Goal: Information Seeking & Learning: Learn about a topic

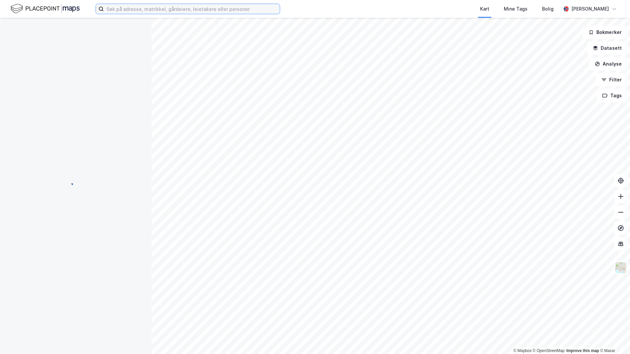
click at [142, 9] on input at bounding box center [192, 9] width 176 height 10
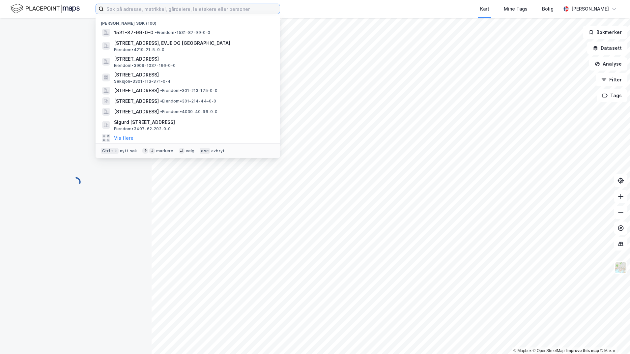
paste input "5524-54/409/0/0"
type input "5524-54/409/0/0"
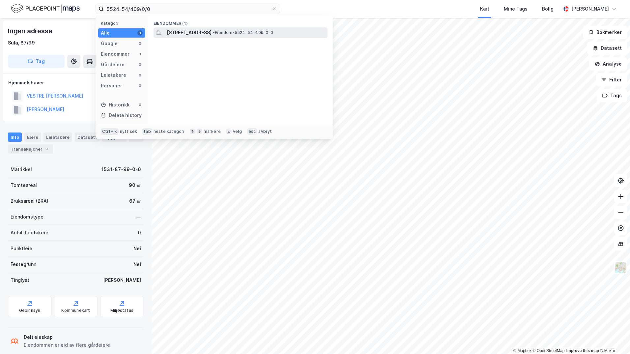
click at [197, 33] on span "[STREET_ADDRESS]" at bounding box center [189, 33] width 45 height 8
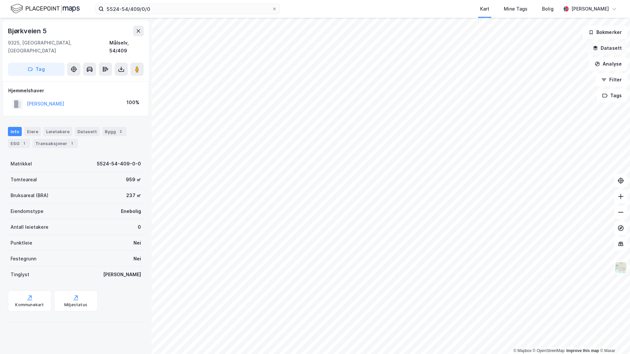
click at [616, 52] on button "Datasett" at bounding box center [607, 48] width 40 height 13
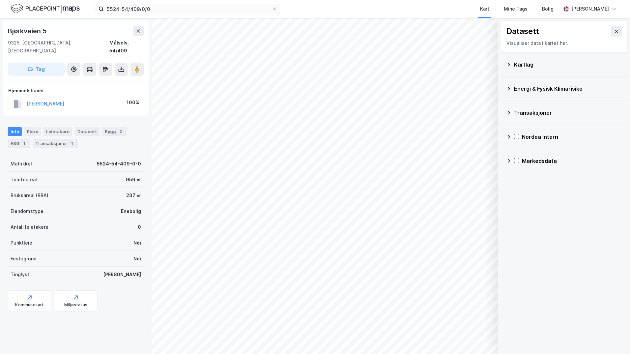
click at [512, 61] on div "Kartlag" at bounding box center [564, 65] width 116 height 16
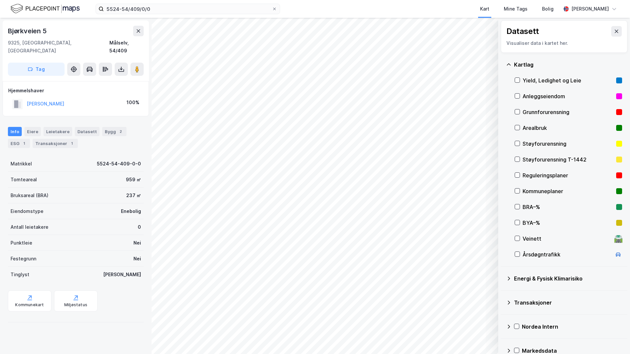
click at [516, 109] on div "Grunnforurensning" at bounding box center [568, 112] width 107 height 16
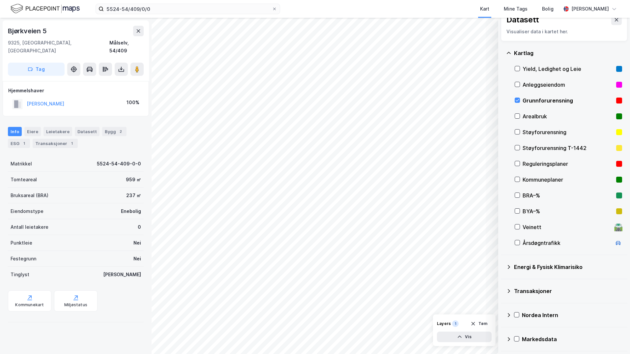
click at [509, 268] on icon at bounding box center [508, 266] width 5 height 5
click at [523, 282] on icon at bounding box center [525, 282] width 5 height 5
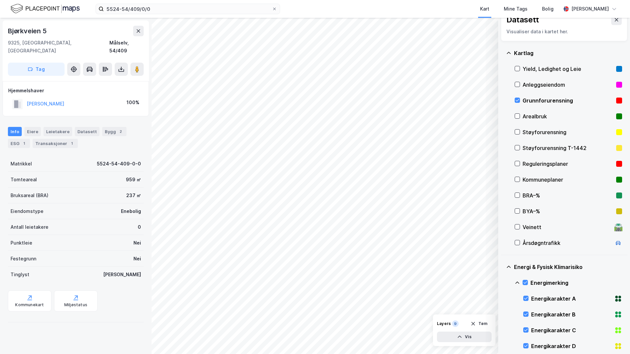
click at [515, 279] on div "Energimerking" at bounding box center [568, 283] width 107 height 16
click at [525, 315] on icon at bounding box center [525, 314] width 5 height 5
click at [516, 312] on icon at bounding box center [517, 311] width 4 height 2
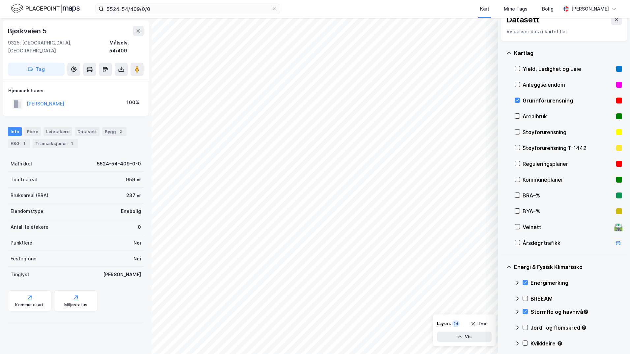
scroll to position [77, 0]
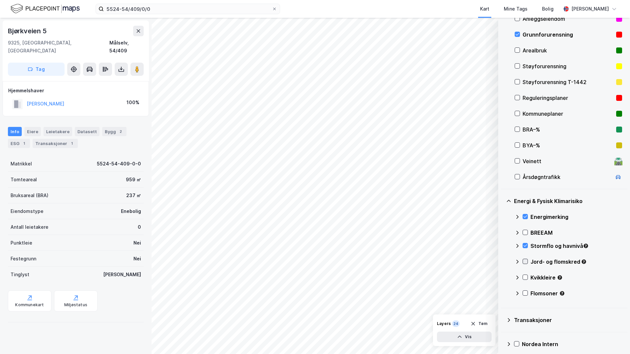
click at [526, 263] on icon at bounding box center [525, 261] width 5 height 5
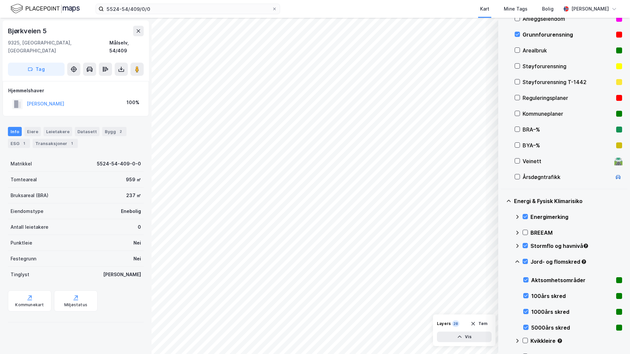
click at [517, 261] on icon at bounding box center [517, 261] width 4 height 2
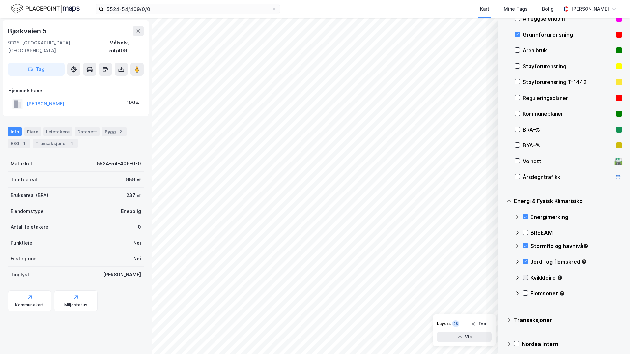
click at [525, 276] on icon at bounding box center [525, 277] width 5 height 5
click at [516, 278] on icon at bounding box center [517, 277] width 5 height 5
click at [524, 294] on icon at bounding box center [525, 293] width 5 height 5
click at [518, 294] on icon at bounding box center [517, 293] width 5 height 5
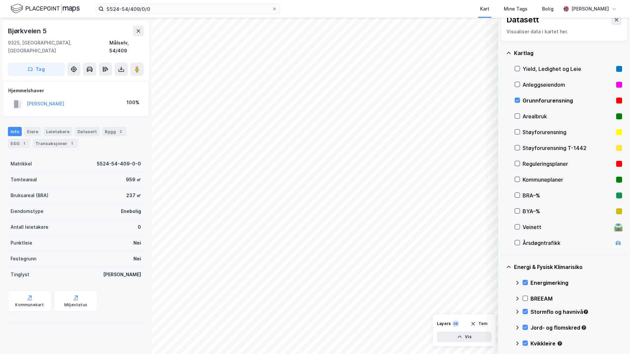
scroll to position [44, 0]
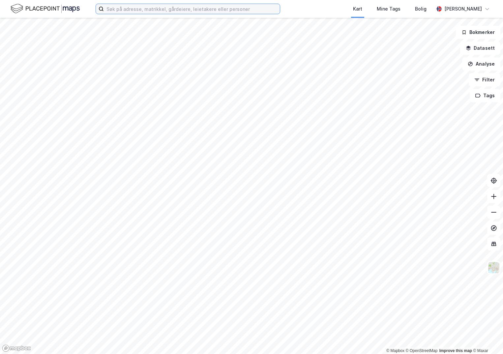
click at [151, 8] on input at bounding box center [192, 9] width 176 height 10
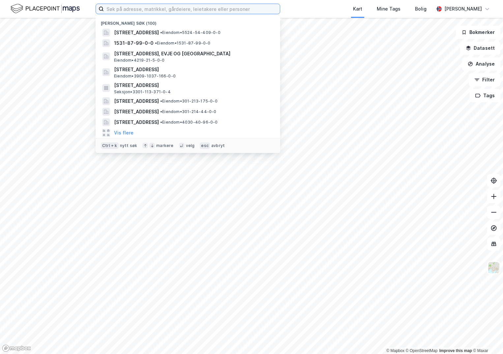
paste input "5059-10/302/0/0"
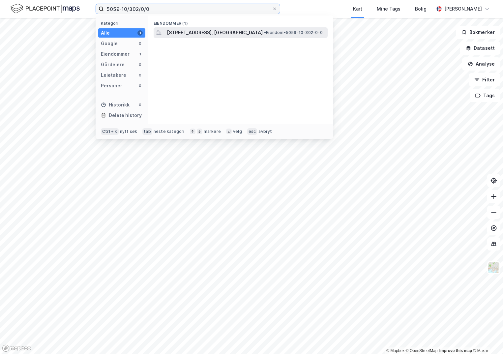
type input "5059-10/302/0/0"
click at [183, 31] on span "Tølløvstien 5, 7300, ORKANGER, ORKLAND" at bounding box center [215, 33] width 96 height 8
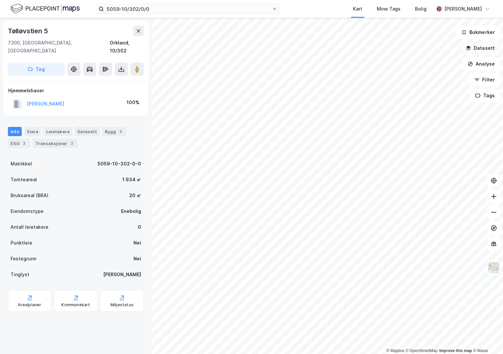
click at [476, 49] on button "Datasett" at bounding box center [480, 48] width 40 height 13
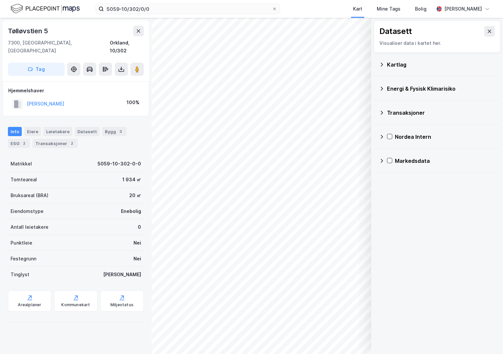
click at [393, 65] on div "Kartlag" at bounding box center [441, 65] width 108 height 8
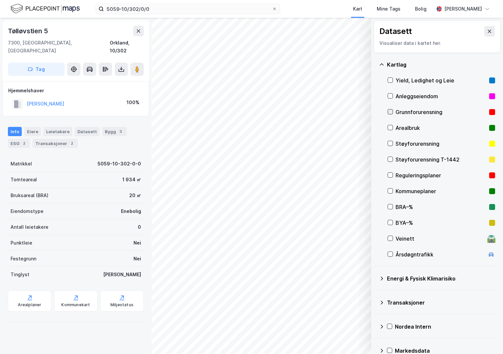
click at [392, 111] on icon at bounding box center [390, 111] width 5 height 5
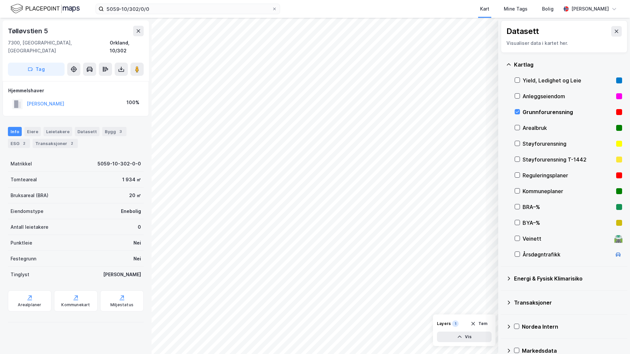
click at [502, 277] on icon at bounding box center [508, 278] width 5 height 5
click at [502, 295] on icon at bounding box center [525, 294] width 5 height 5
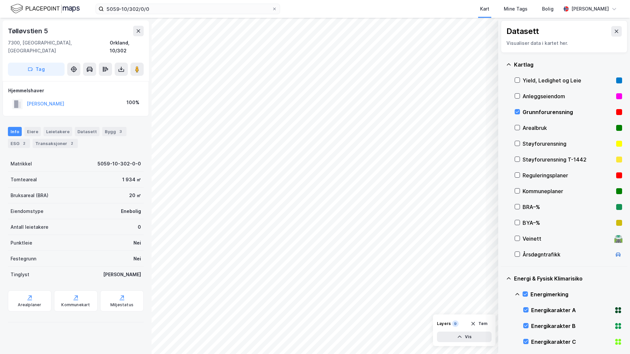
click at [502, 293] on icon at bounding box center [517, 294] width 5 height 5
click at [502, 324] on icon at bounding box center [525, 323] width 5 height 5
click at [502, 322] on icon at bounding box center [517, 323] width 5 height 5
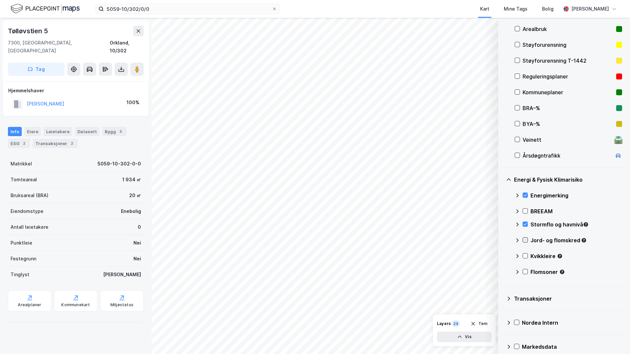
click at [502, 240] on icon at bounding box center [526, 240] width 4 height 2
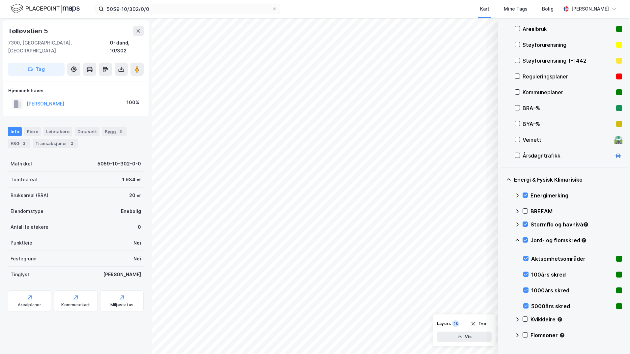
click at [502, 240] on icon at bounding box center [517, 240] width 5 height 5
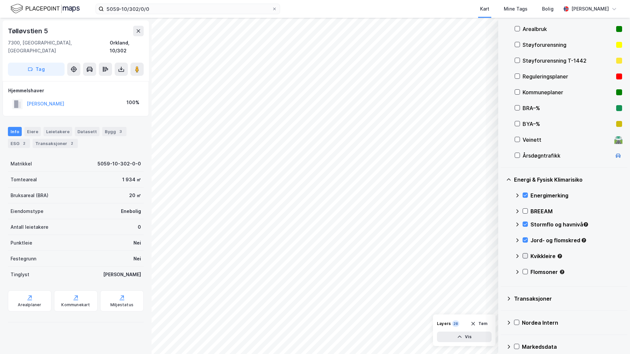
click at [502, 256] on icon at bounding box center [525, 255] width 5 height 5
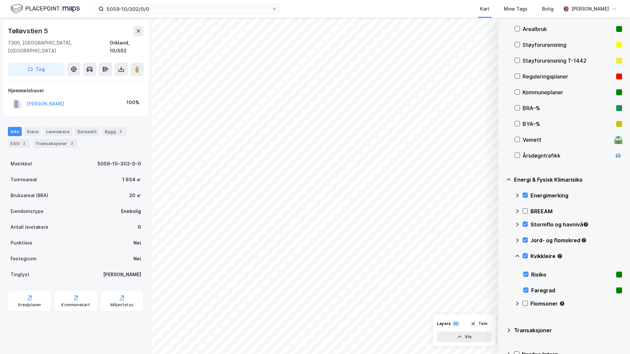
click at [502, 257] on icon at bounding box center [517, 255] width 5 height 5
click at [502, 273] on icon at bounding box center [526, 271] width 4 height 2
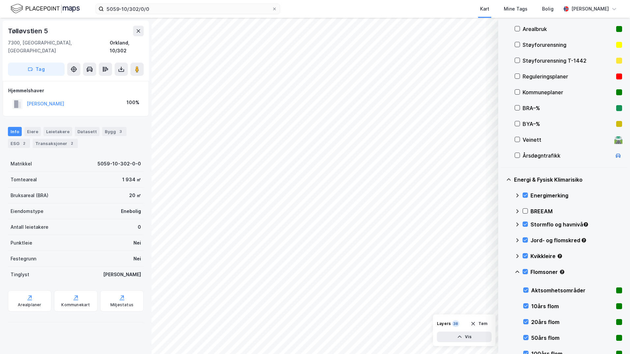
click at [502, 272] on icon at bounding box center [517, 271] width 5 height 5
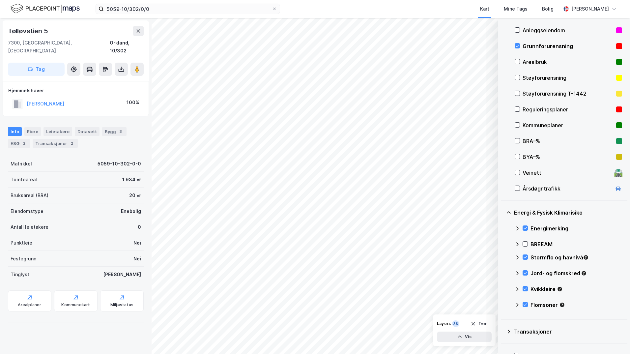
scroll to position [33, 0]
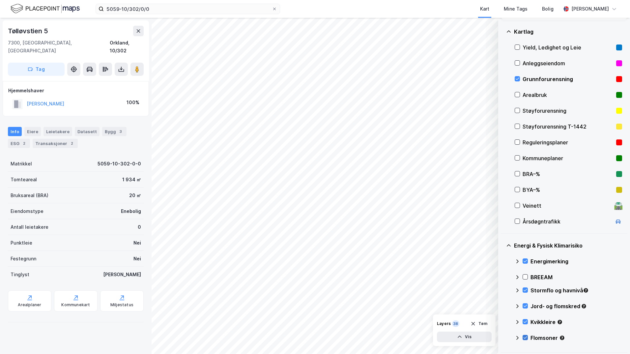
click at [502, 337] on icon at bounding box center [525, 337] width 5 height 5
click at [502, 336] on icon at bounding box center [517, 337] width 5 height 5
